Goal: Task Accomplishment & Management: Manage account settings

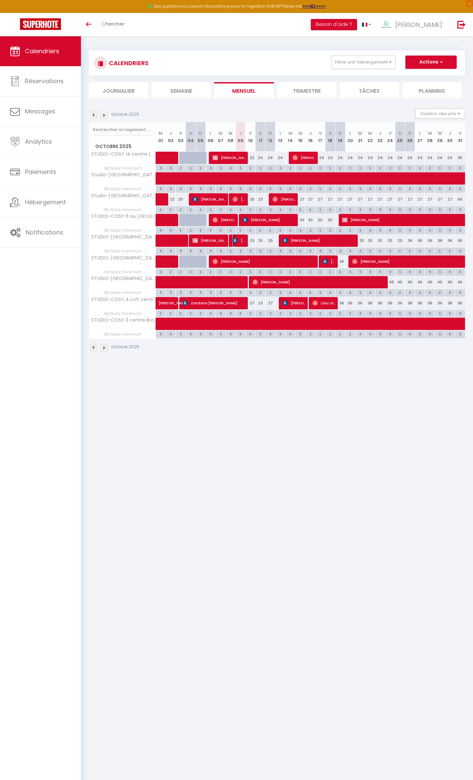
click at [243, 242] on span "Stéphane MAUDUIT" at bounding box center [239, 240] width 14 height 13
select select "OK"
select select "0"
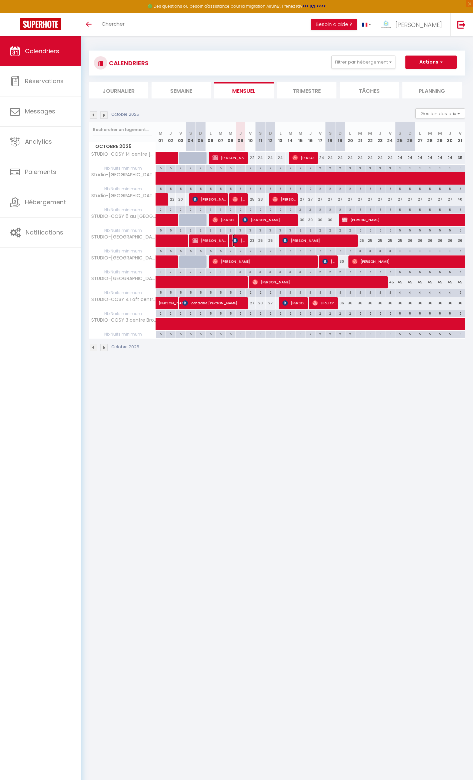
select select "1"
select select
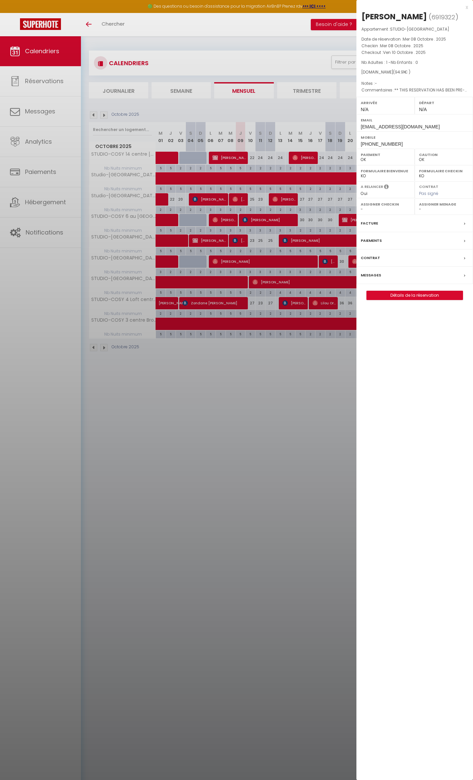
click at [243, 242] on div at bounding box center [236, 390] width 473 height 780
